Goal: Task Accomplishment & Management: Manage account settings

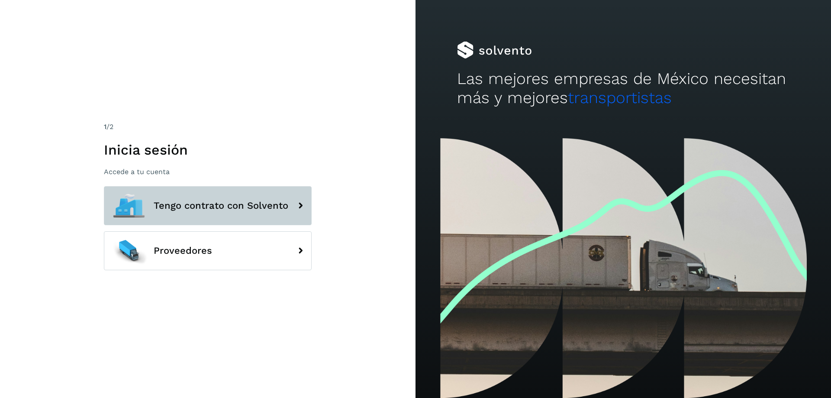
click at [259, 192] on button "Tengo contrato con Solvento" at bounding box center [208, 205] width 208 height 39
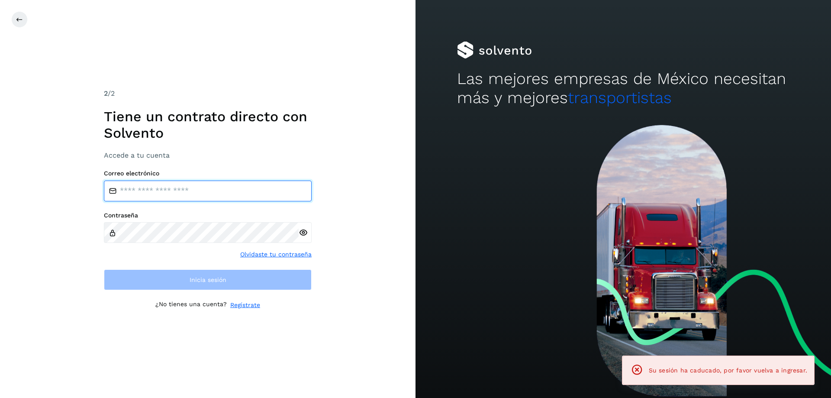
type input "**********"
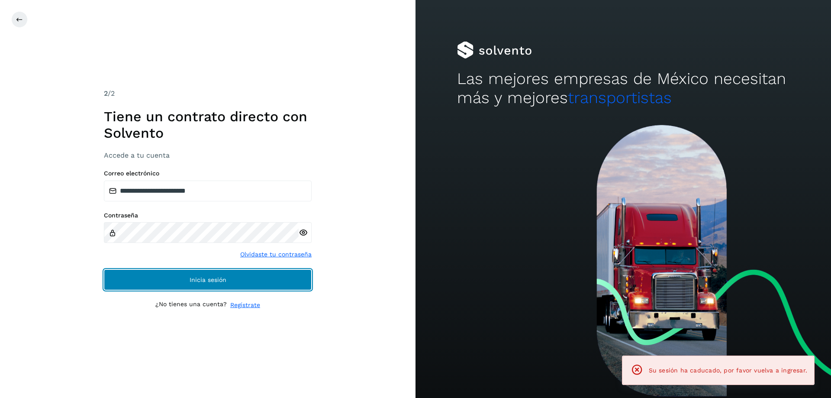
click at [206, 280] on span "Inicia sesión" at bounding box center [207, 279] width 37 height 6
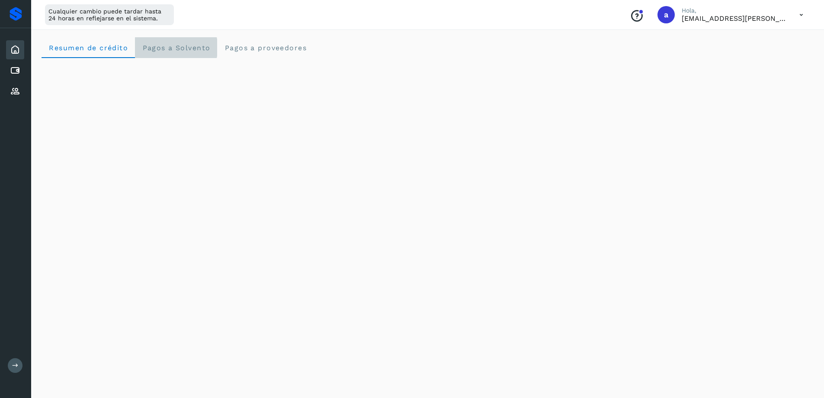
click at [173, 53] on Solvento "Pagos a Solvento" at bounding box center [176, 47] width 82 height 21
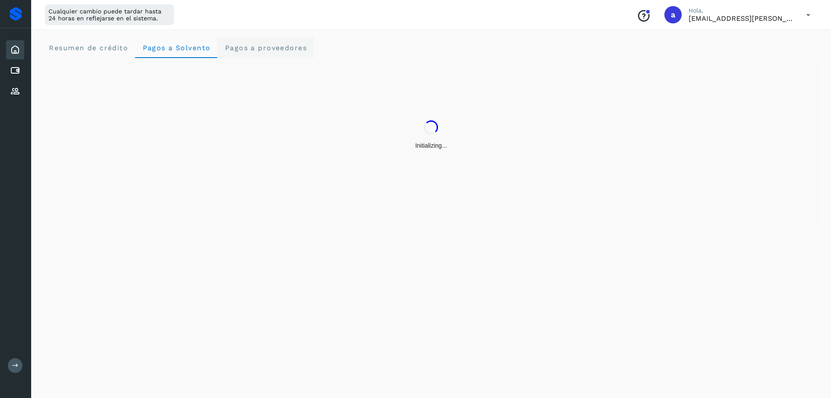
click at [257, 48] on span "Pagos a proveedores" at bounding box center [265, 48] width 83 height 8
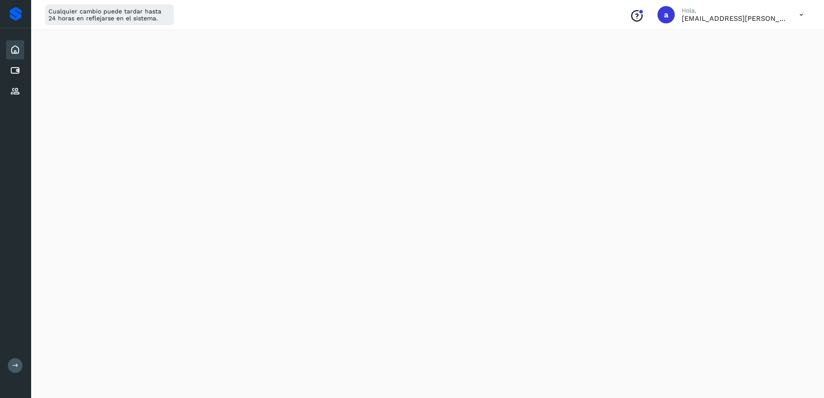
scroll to position [346, 0]
